Goal: Information Seeking & Learning: Learn about a topic

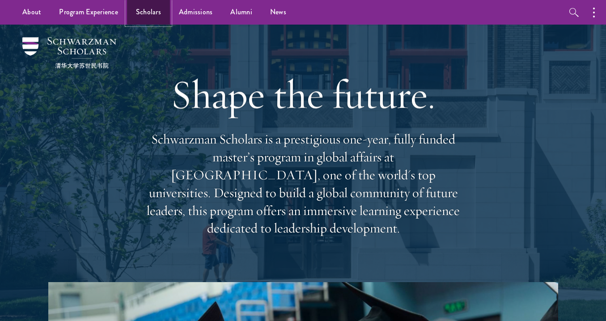
click at [147, 10] on link "Scholars" at bounding box center [148, 12] width 43 height 25
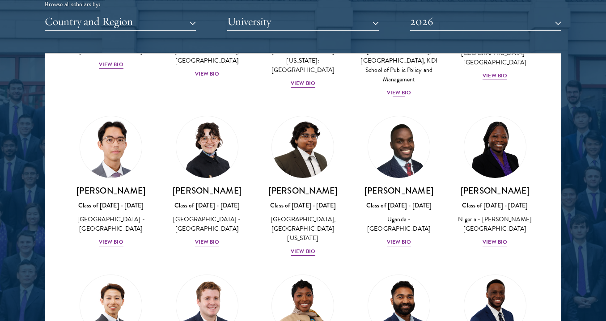
scroll to position [154, 0]
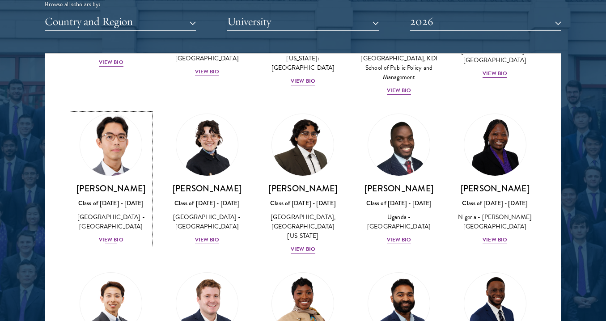
click at [112, 241] on div "View Bio" at bounding box center [111, 240] width 25 height 8
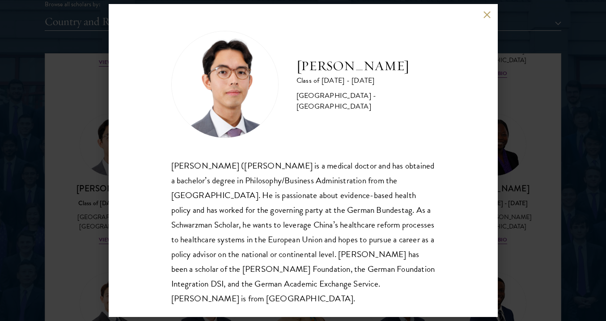
click at [484, 16] on button at bounding box center [487, 15] width 8 height 8
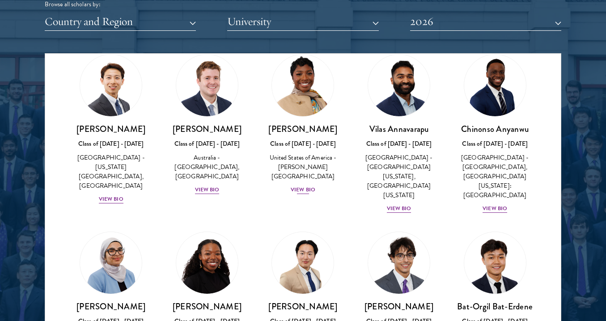
scroll to position [369, 0]
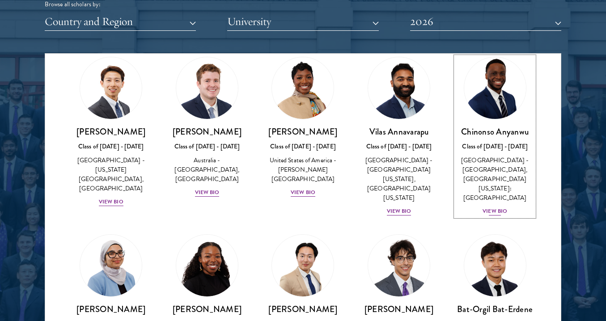
click at [499, 207] on div "View Bio" at bounding box center [494, 211] width 25 height 8
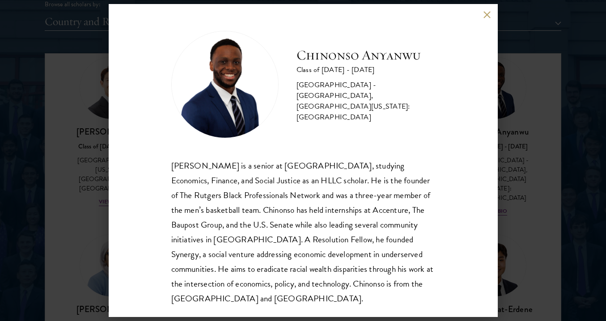
click at [485, 16] on button at bounding box center [487, 15] width 8 height 8
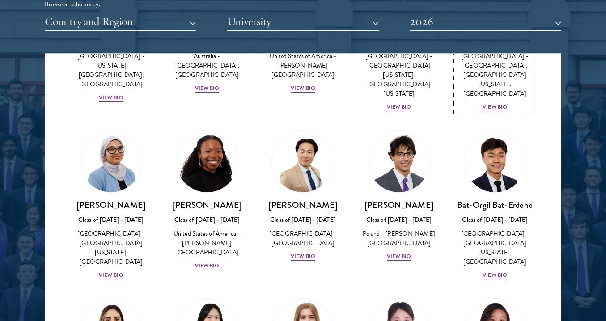
scroll to position [513, 0]
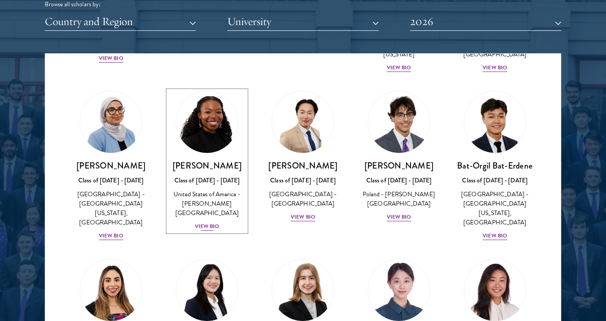
click at [213, 222] on div "View Bio" at bounding box center [207, 226] width 25 height 8
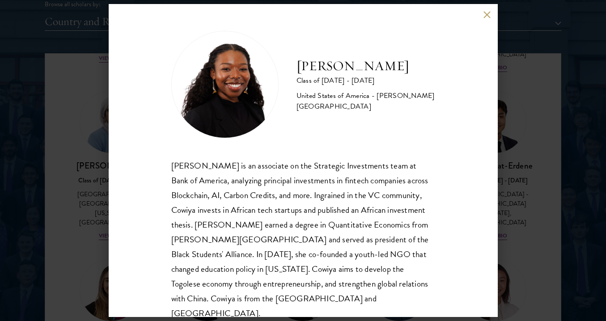
scroll to position [16, 0]
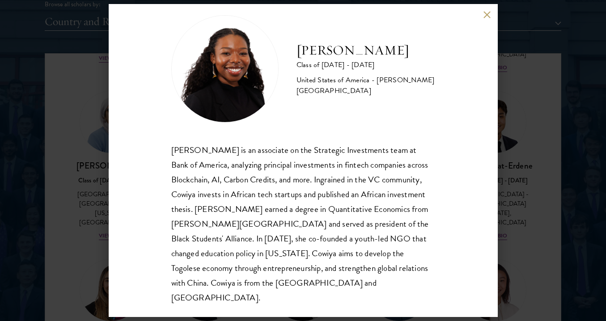
click at [489, 16] on button at bounding box center [487, 15] width 8 height 8
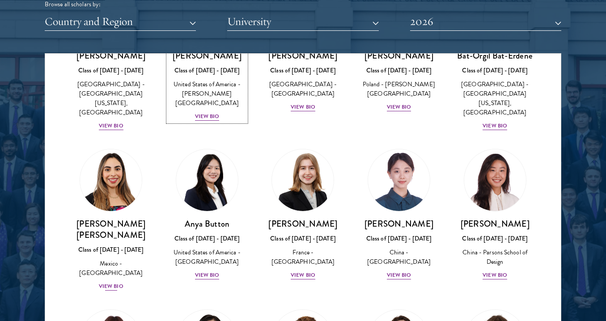
scroll to position [642, 0]
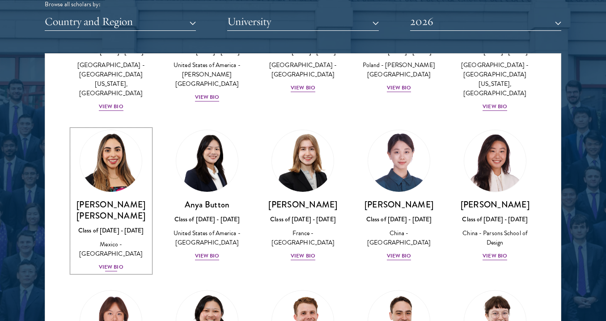
click at [114, 263] on div "View Bio" at bounding box center [111, 267] width 25 height 8
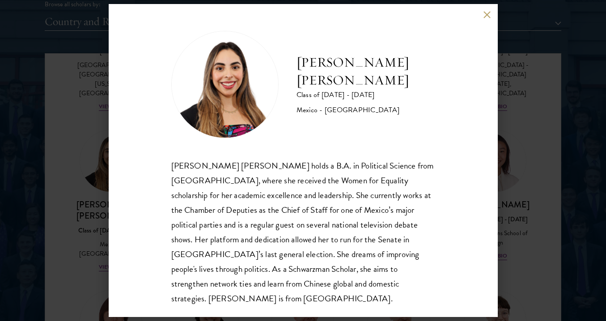
scroll to position [16, 0]
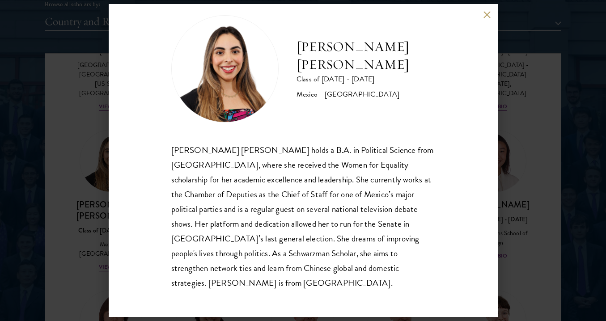
click at [489, 17] on button at bounding box center [487, 15] width 8 height 8
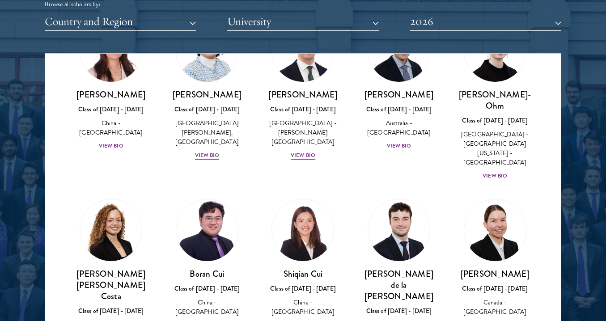
scroll to position [926, 0]
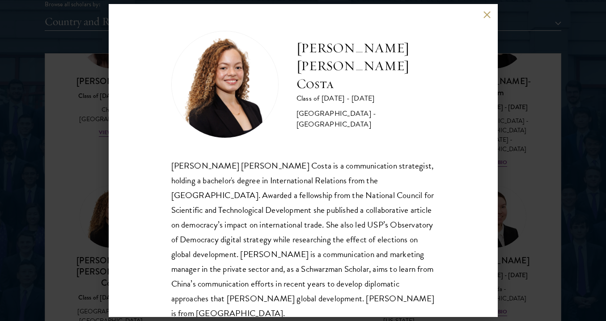
click at [484, 15] on button at bounding box center [487, 15] width 8 height 8
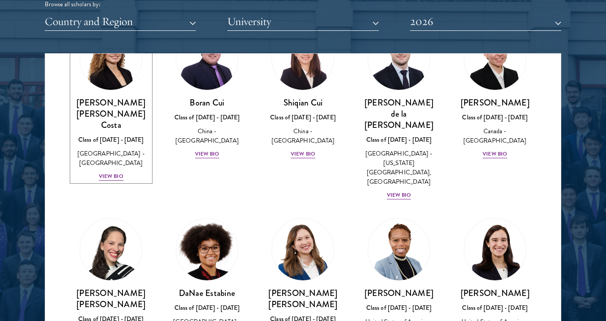
scroll to position [1091, 0]
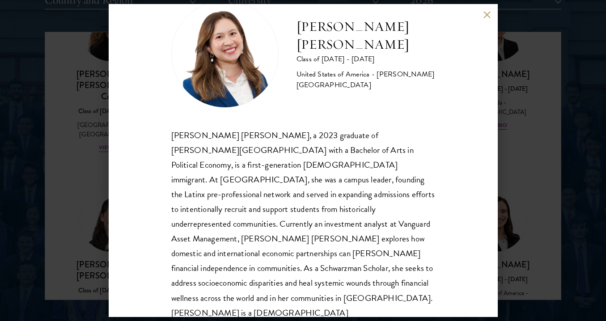
scroll to position [1144, 0]
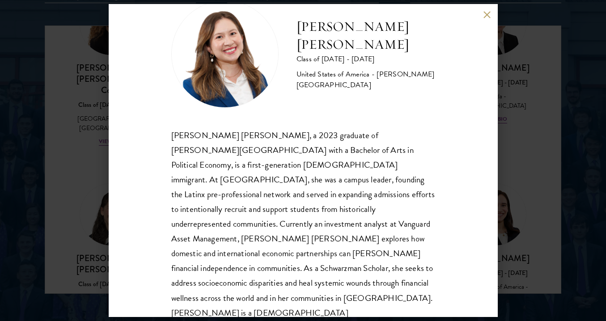
click at [488, 16] on button at bounding box center [487, 15] width 8 height 8
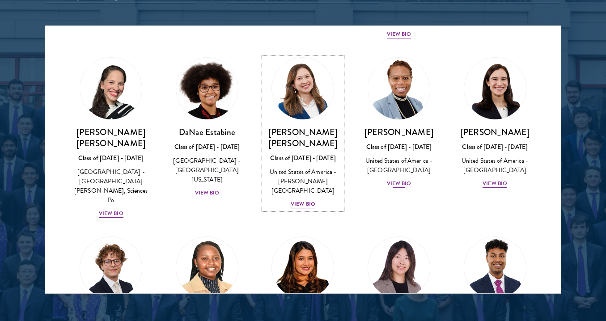
scroll to position [1247, 0]
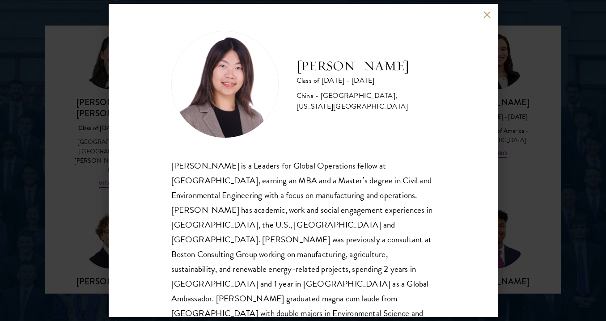
scroll to position [16, 0]
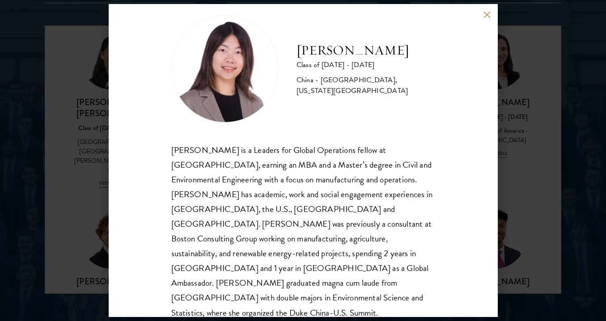
click at [486, 17] on button at bounding box center [487, 15] width 8 height 8
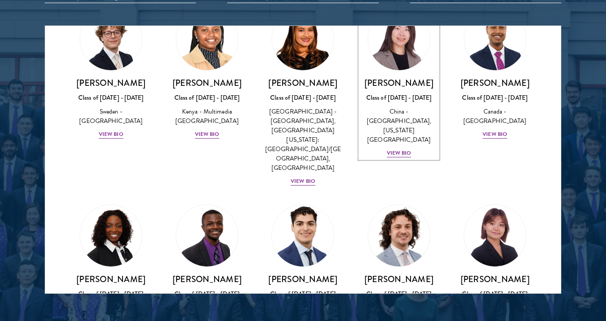
scroll to position [1466, 0]
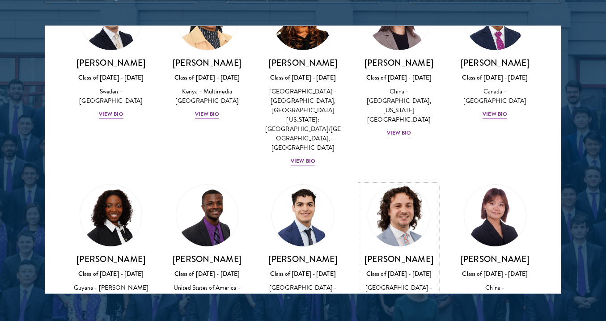
click at [404, 316] on div "View Bio" at bounding box center [399, 320] width 25 height 8
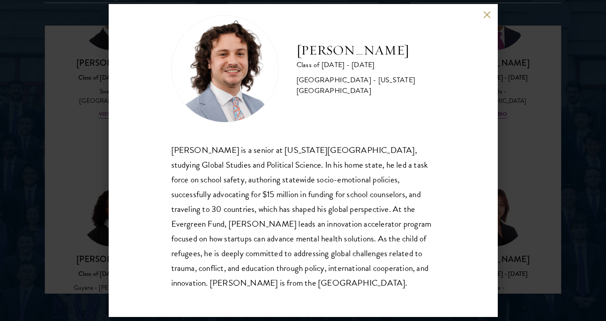
scroll to position [16, 0]
click at [485, 15] on button at bounding box center [487, 15] width 8 height 8
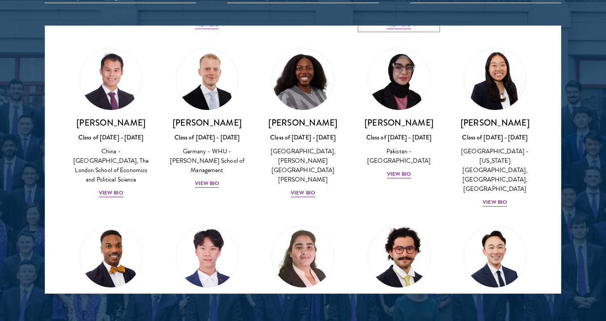
scroll to position [1763, 0]
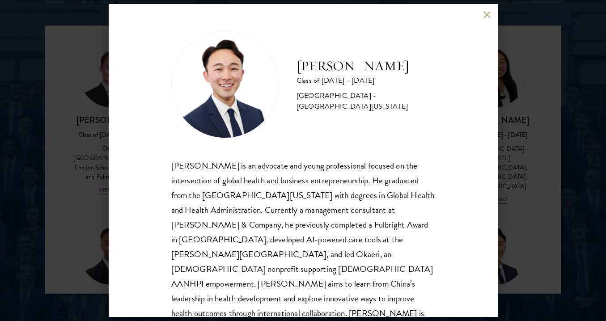
scroll to position [16, 0]
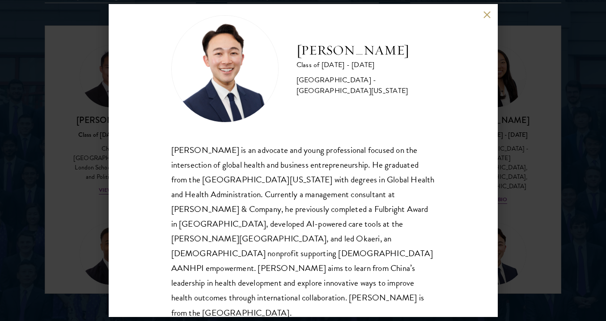
click at [490, 17] on button at bounding box center [487, 15] width 8 height 8
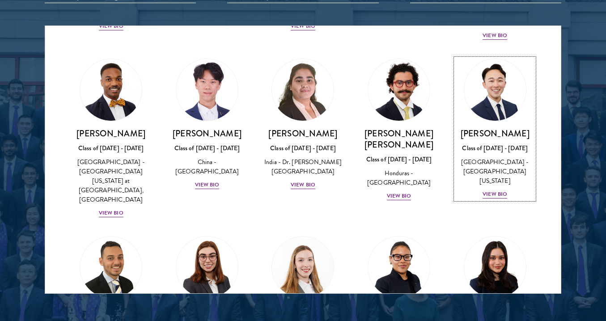
scroll to position [1931, 0]
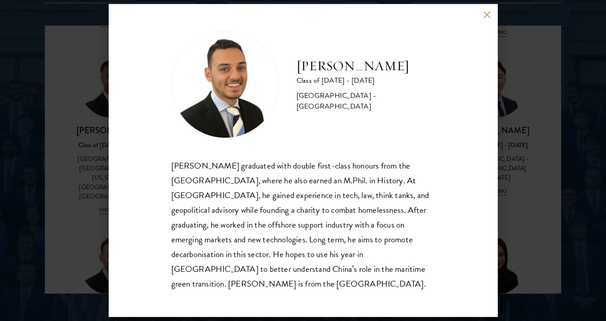
scroll to position [1147, 0]
click at [487, 18] on button at bounding box center [487, 15] width 8 height 8
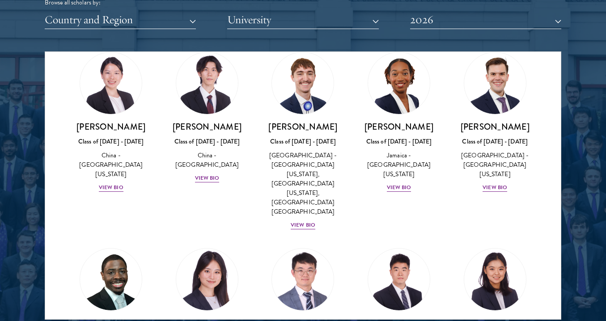
scroll to position [1124, 0]
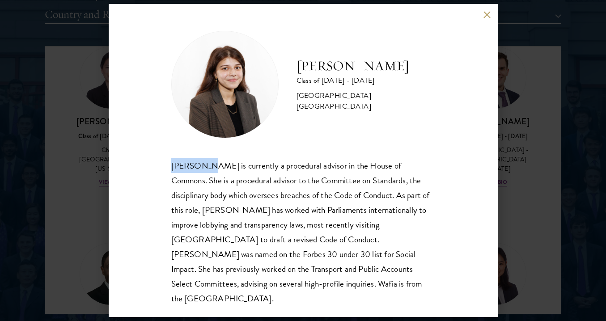
drag, startPoint x: 171, startPoint y: 166, endPoint x: 203, endPoint y: 169, distance: 32.4
click at [203, 169] on div "[PERSON_NAME] is currently a procedural advisor in the House of Commons. She is…" at bounding box center [303, 232] width 264 height 148
copy div "[PERSON_NAME]"
click at [487, 17] on button at bounding box center [487, 15] width 8 height 8
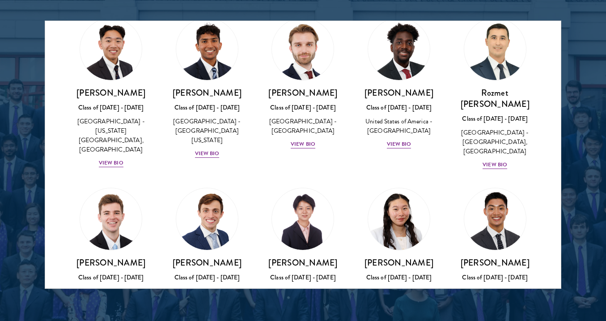
scroll to position [4127, 0]
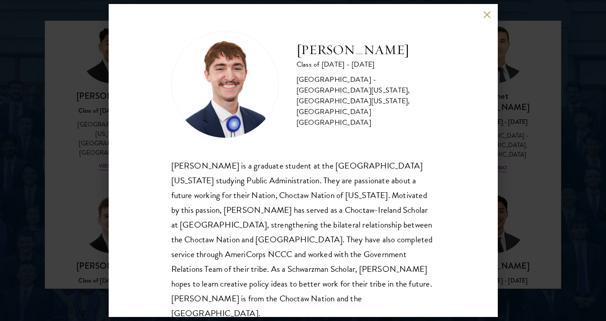
scroll to position [1, 0]
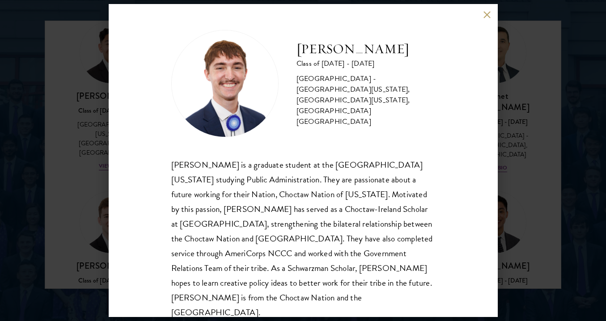
click at [485, 17] on button at bounding box center [487, 15] width 8 height 8
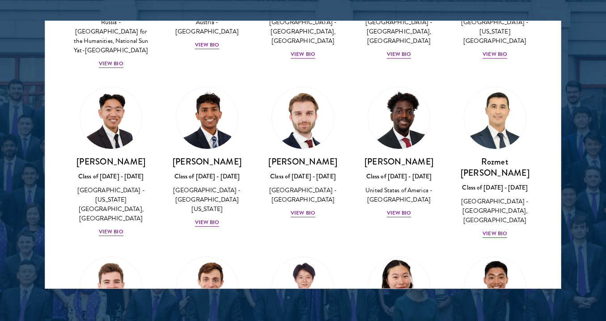
scroll to position [4041, 0]
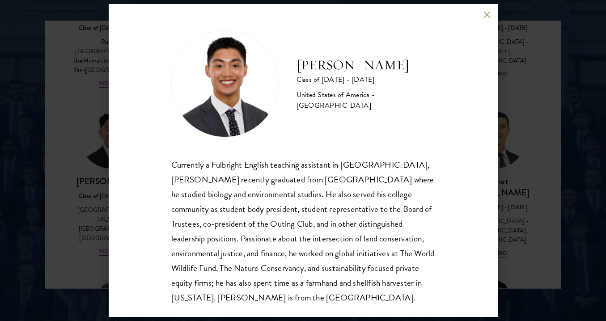
scroll to position [16, 0]
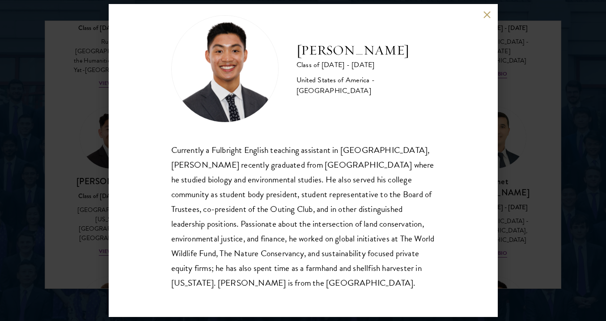
click at [486, 17] on button at bounding box center [487, 15] width 8 height 8
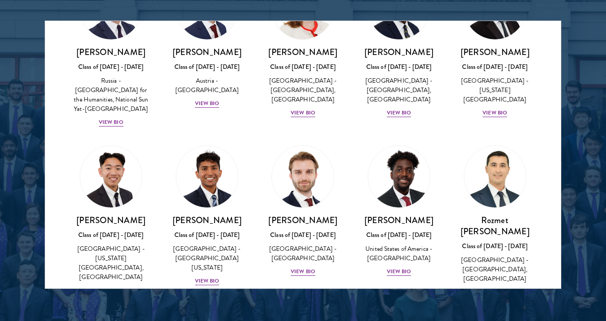
scroll to position [3993, 0]
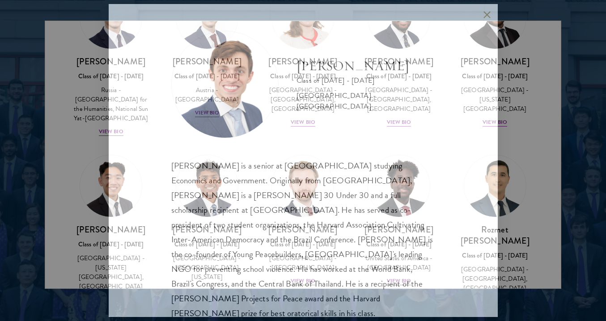
scroll to position [16, 0]
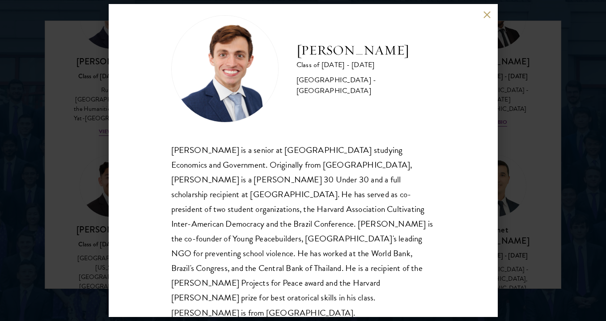
click at [485, 15] on button at bounding box center [487, 15] width 8 height 8
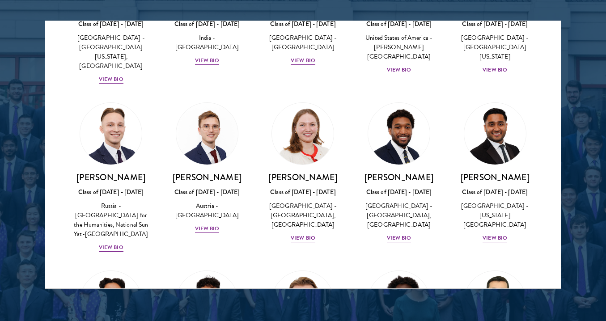
scroll to position [3858, 0]
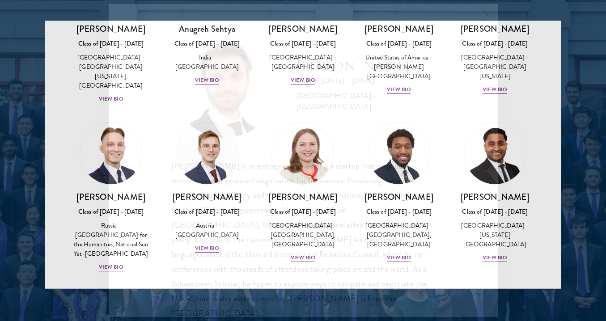
scroll to position [16, 0]
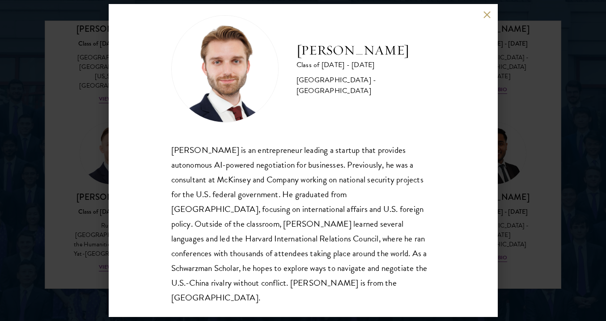
click at [487, 15] on button at bounding box center [487, 15] width 8 height 8
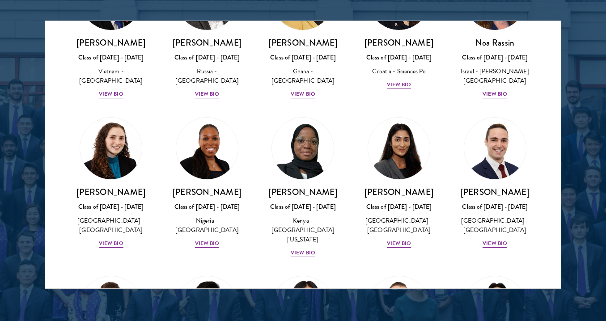
scroll to position [3506, 0]
